Goal: Information Seeking & Learning: Learn about a topic

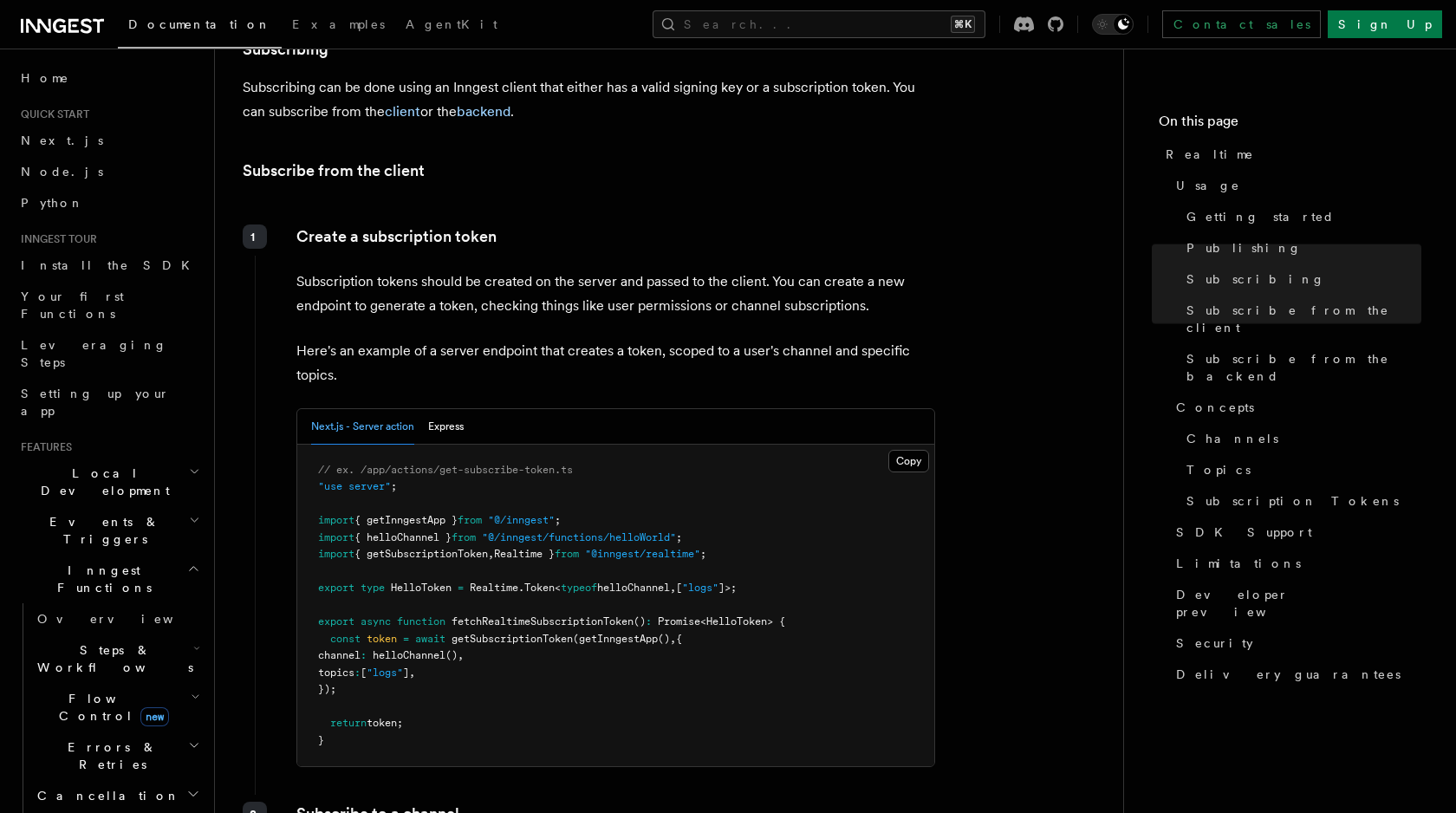
scroll to position [2009, 0]
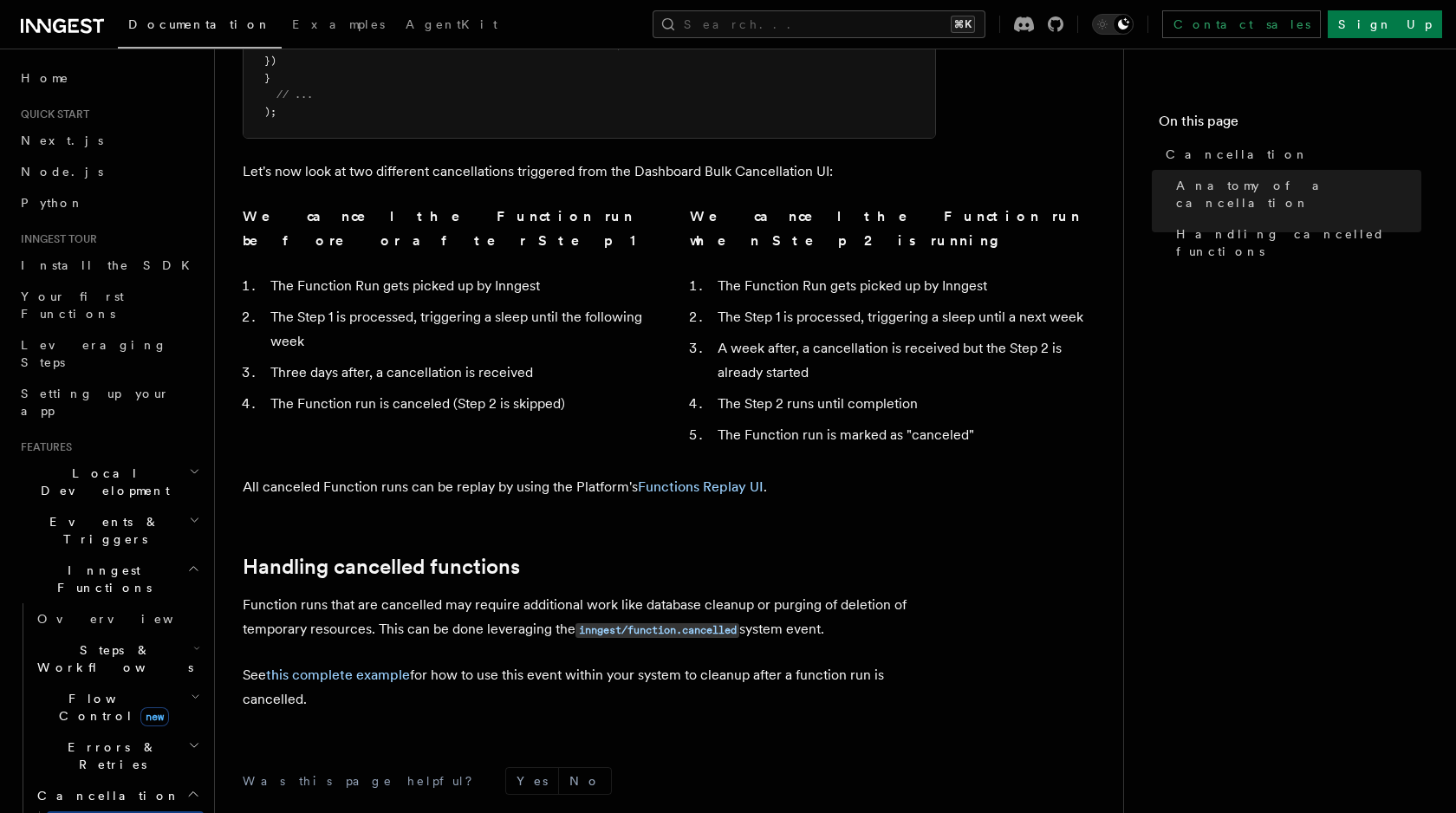
scroll to position [1211, 0]
